Goal: Information Seeking & Learning: Check status

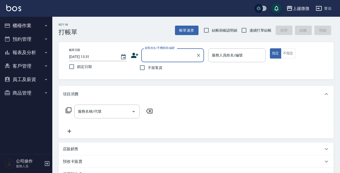
click at [31, 65] on button "客戶管理" at bounding box center [26, 66] width 48 height 14
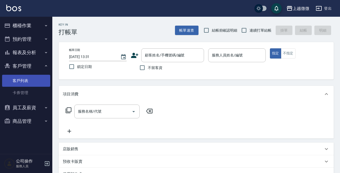
click at [13, 79] on link "客戶列表" at bounding box center [26, 81] width 48 height 12
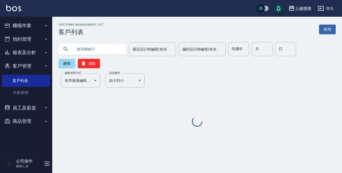
click at [105, 49] on input "text" at bounding box center [97, 49] width 49 height 14
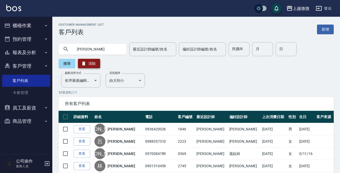
type input "許"
type input "萌"
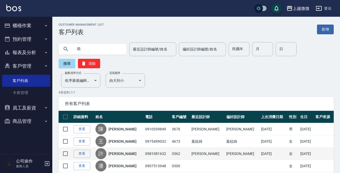
click at [121, 154] on link "[PERSON_NAME]" at bounding box center [122, 153] width 28 height 5
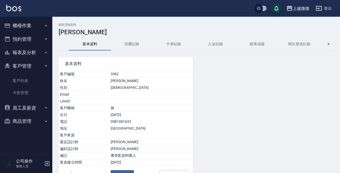
click at [141, 41] on button "消費記錄" at bounding box center [132, 44] width 42 height 13
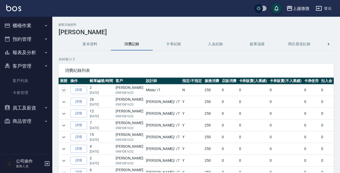
click at [61, 90] on icon "expand row" at bounding box center [64, 90] width 6 height 6
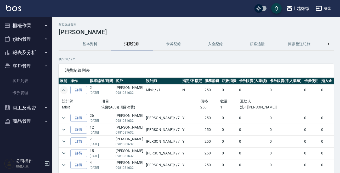
click at [10, 5] on img at bounding box center [13, 8] width 15 height 7
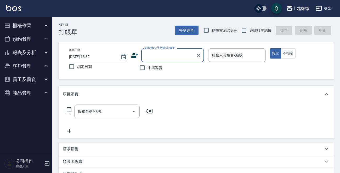
click at [47, 163] on icon "button" at bounding box center [47, 163] width 5 height 5
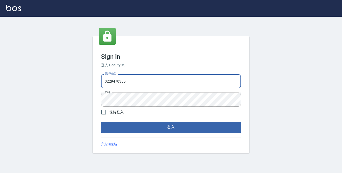
drag, startPoint x: 143, startPoint y: 81, endPoint x: 0, endPoint y: 85, distance: 143.4
click at [0, 85] on div "Sign in 登入 BeautyOS 電話號碼 0229470385 電話號碼 密碼 密碼 保持登入 登入 忘記密碼?" at bounding box center [171, 95] width 342 height 156
type input "0972809892"
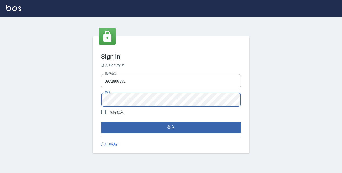
click at [101, 122] on button "登入" at bounding box center [171, 127] width 140 height 11
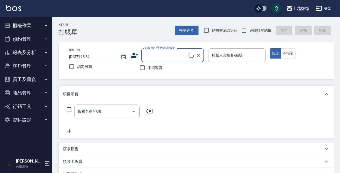
click at [26, 24] on button "櫃檯作業" at bounding box center [26, 26] width 48 height 14
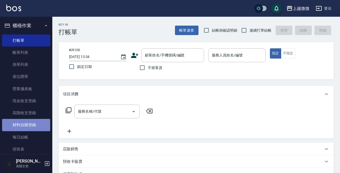
click at [31, 125] on link "材料自購登錄" at bounding box center [26, 125] width 48 height 12
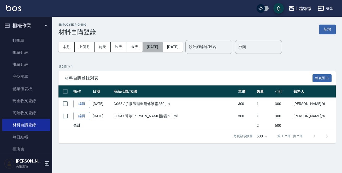
click at [160, 46] on button "2025/08/01" at bounding box center [153, 47] width 20 height 10
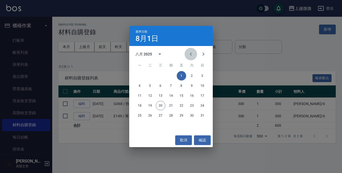
click at [187, 52] on button "Previous month" at bounding box center [191, 54] width 13 height 13
click at [161, 53] on icon "calendar view is open, switch to year view" at bounding box center [160, 54] width 6 height 6
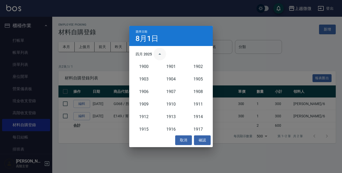
scroll to position [483, 0]
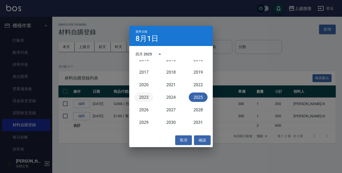
click at [144, 96] on button "2023" at bounding box center [143, 96] width 19 height 9
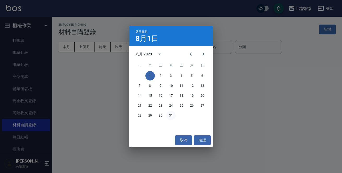
click at [170, 113] on button "31" at bounding box center [170, 115] width 9 height 9
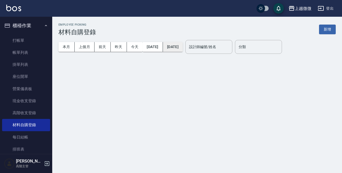
click at [183, 47] on button "2025/08/20" at bounding box center [173, 47] width 20 height 10
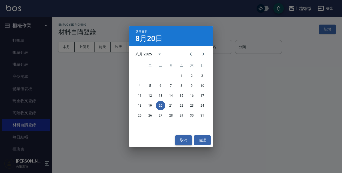
click at [183, 139] on button "取消" at bounding box center [183, 140] width 17 height 10
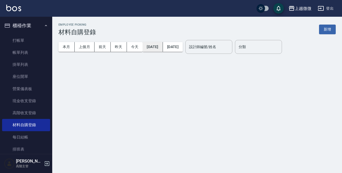
click at [157, 48] on button "2023/08/31" at bounding box center [153, 47] width 20 height 10
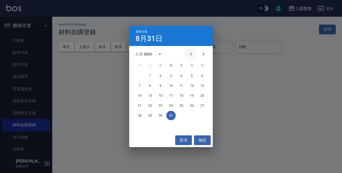
click at [191, 54] on icon "Previous month" at bounding box center [191, 54] width 6 height 6
click at [191, 74] on button "1" at bounding box center [191, 75] width 9 height 9
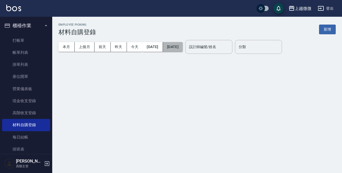
click at [183, 46] on button "2025/08/20" at bounding box center [173, 47] width 20 height 10
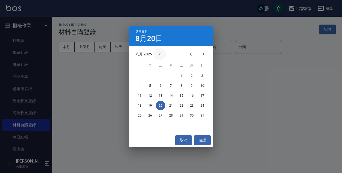
click at [191, 54] on icon "Previous month" at bounding box center [191, 54] width 6 height 6
click at [157, 53] on icon "calendar view is open, switch to year view" at bounding box center [160, 54] width 6 height 6
click at [159, 53] on icon "calendar view is open, switch to year view" at bounding box center [160, 54] width 6 height 6
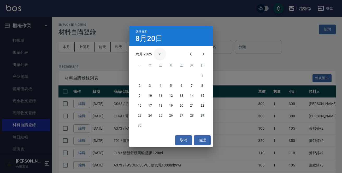
click at [159, 54] on icon "calendar view is open, switch to year view" at bounding box center [160, 54] width 3 height 1
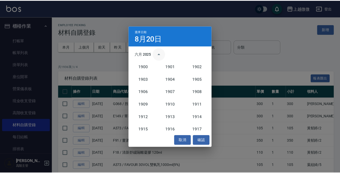
scroll to position [483, 0]
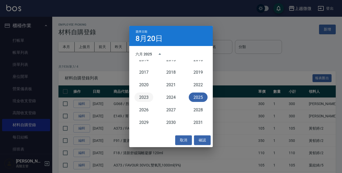
click at [144, 96] on button "2023" at bounding box center [143, 96] width 19 height 9
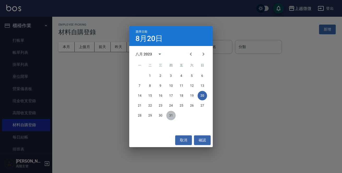
click at [172, 117] on button "31" at bounding box center [170, 115] width 9 height 9
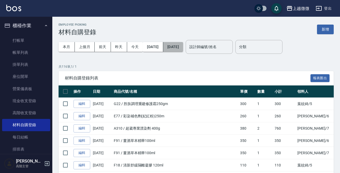
click at [183, 48] on button "2023/08/31" at bounding box center [173, 47] width 20 height 10
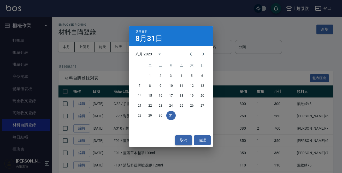
click at [183, 141] on button "取消" at bounding box center [183, 140] width 17 height 10
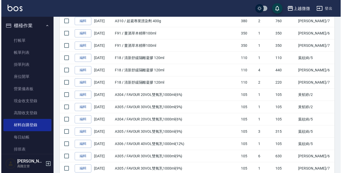
scroll to position [10, 0]
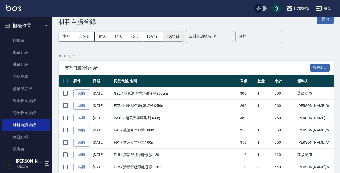
click at [183, 36] on button "2023/08/31" at bounding box center [173, 37] width 20 height 10
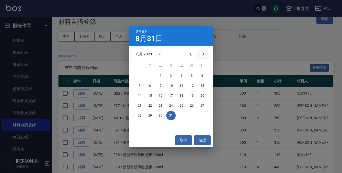
click at [205, 53] on icon "Next month" at bounding box center [203, 54] width 6 height 6
click at [193, 115] on button "30" at bounding box center [191, 115] width 9 height 9
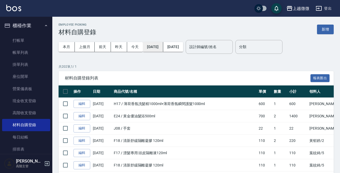
click at [161, 46] on button "2023/07/01" at bounding box center [153, 47] width 20 height 10
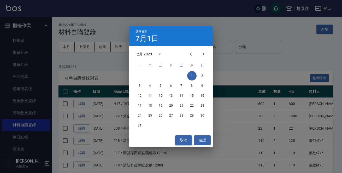
click at [185, 144] on button "取消" at bounding box center [183, 140] width 17 height 10
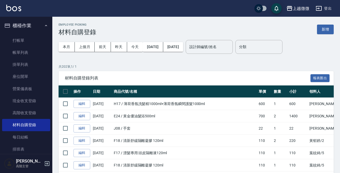
click at [13, 8] on img at bounding box center [13, 8] width 15 height 7
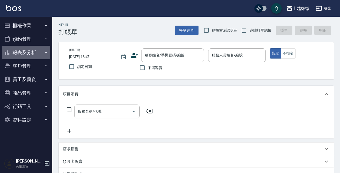
click at [41, 50] on button "報表及分析" at bounding box center [26, 53] width 48 height 14
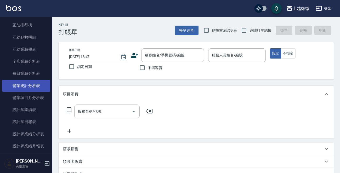
scroll to position [131, 0]
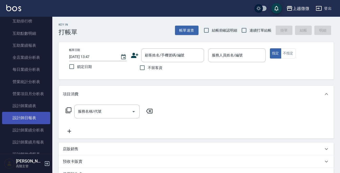
click at [32, 120] on link "設計師日報表" at bounding box center [26, 118] width 48 height 12
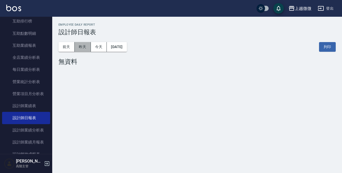
click at [81, 45] on button "昨天" at bounding box center [83, 47] width 16 height 10
